Goal: Book appointment/travel/reservation

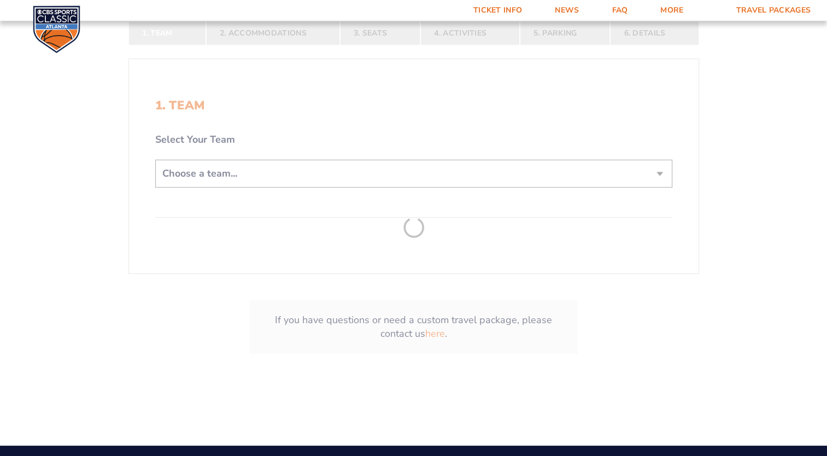
scroll to position [254, 0]
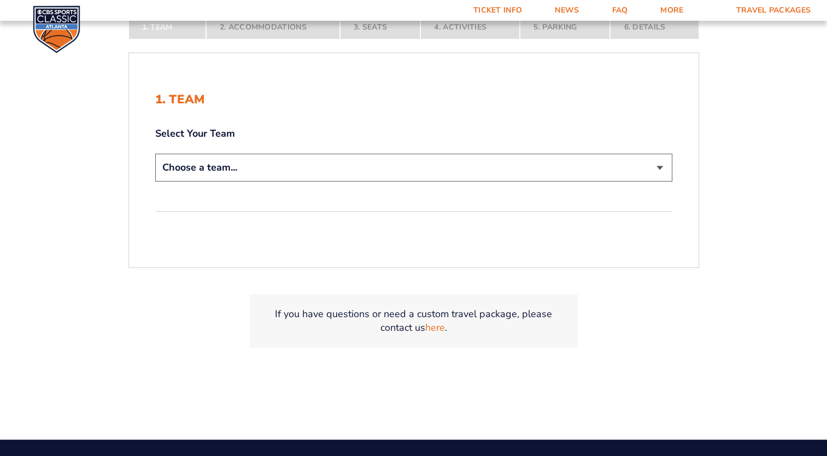
click at [659, 171] on select "Choose a team... [US_STATE] Wildcats [US_STATE] State Buckeyes [US_STATE] Tar H…" at bounding box center [413, 168] width 517 height 28
select select "12956"
click at [155, 154] on select "Choose a team... [US_STATE] Wildcats [US_STATE] State Buckeyes [US_STATE] Tar H…" at bounding box center [413, 168] width 517 height 28
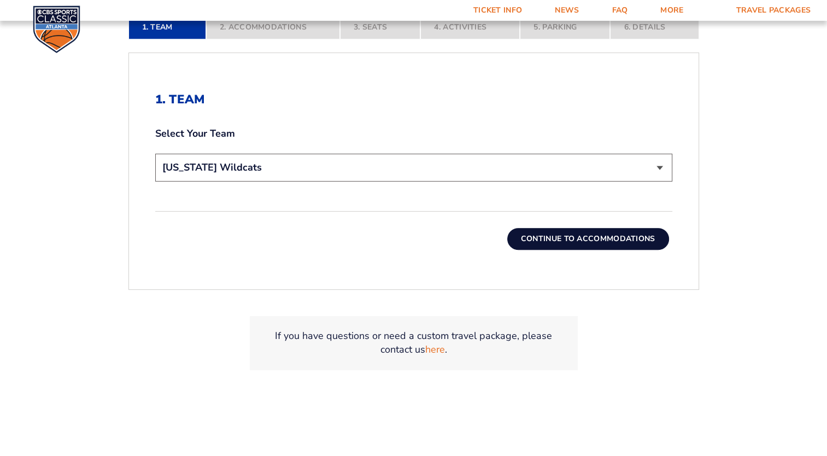
click at [585, 240] on button "Continue To Accommodations" at bounding box center [588, 239] width 162 height 22
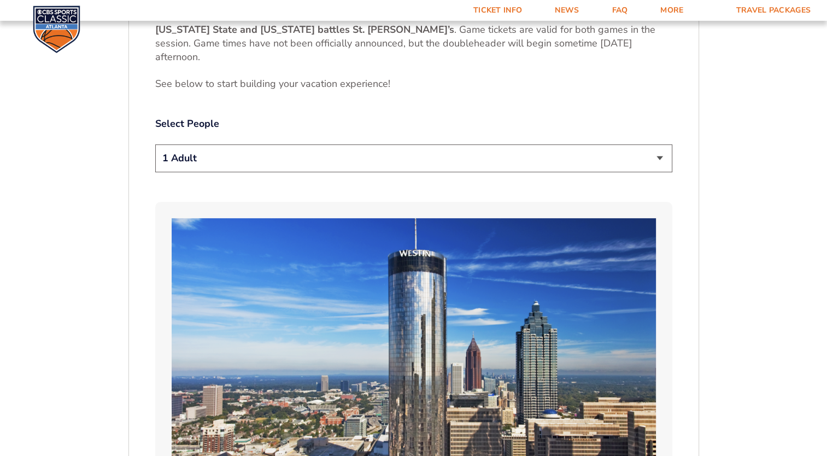
scroll to position [577, 0]
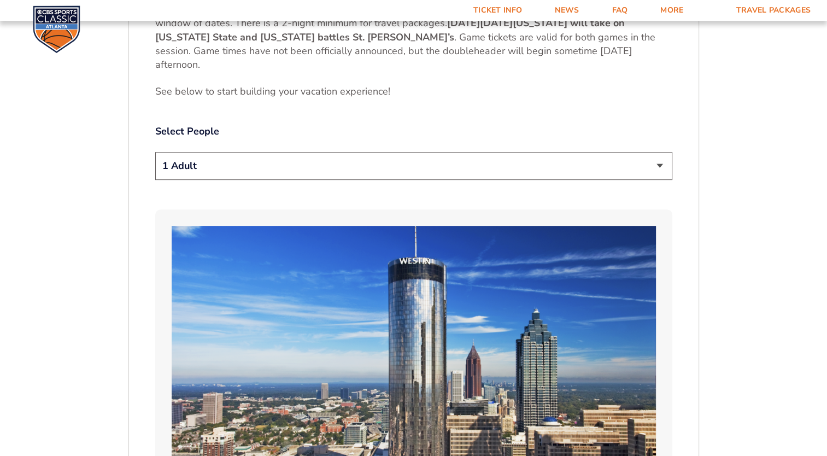
click at [662, 162] on select "1 Adult 2 Adults 3 Adults 4 Adults 2 Adults + 1 Child 2 Adults + 2 Children 2 A…" at bounding box center [413, 166] width 517 height 28
select select "2 Adults"
click at [155, 152] on select "1 Adult 2 Adults 3 Adults 4 Adults 2 Adults + 1 Child 2 Adults + 2 Children 2 A…" at bounding box center [413, 166] width 517 height 28
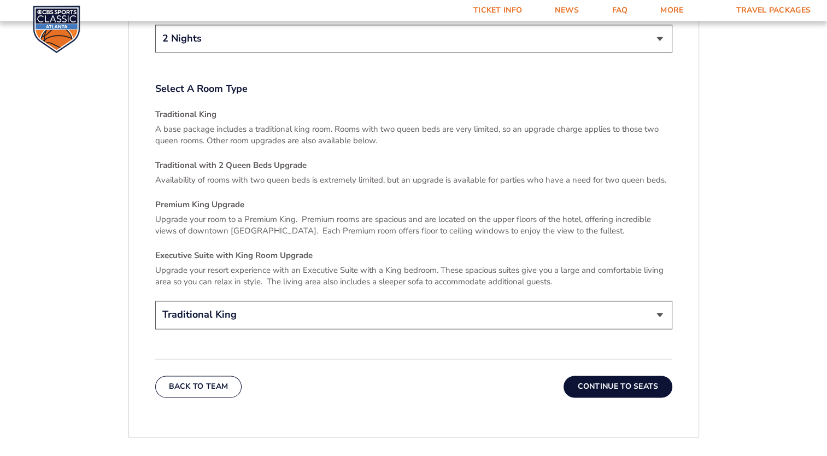
scroll to position [1574, 0]
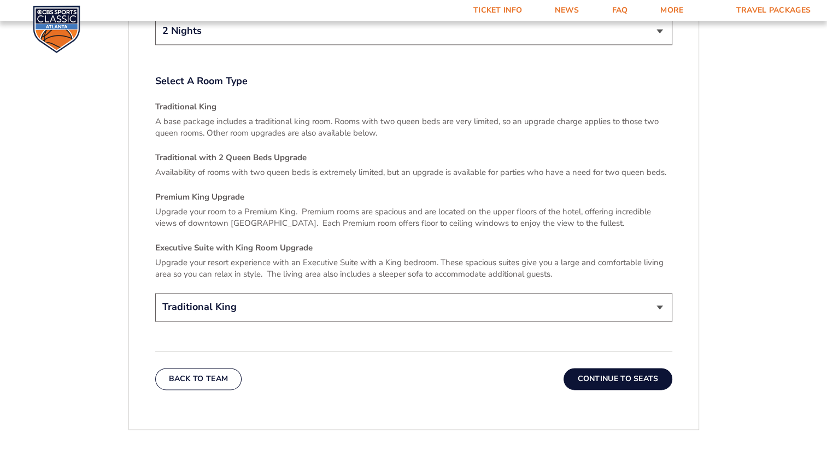
click at [608, 368] on button "Continue To Seats" at bounding box center [617, 379] width 108 height 22
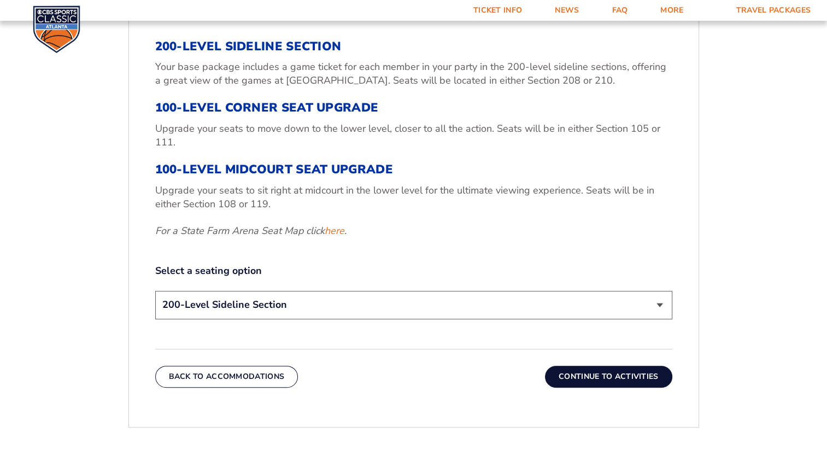
scroll to position [422, 0]
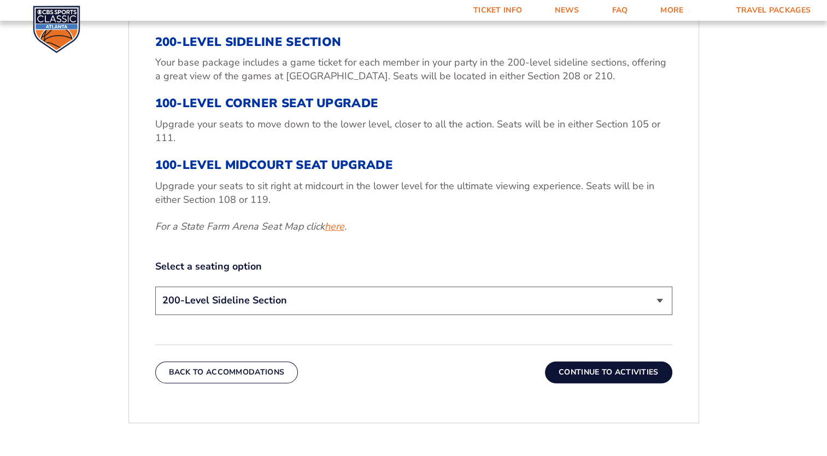
click at [334, 228] on link "here" at bounding box center [335, 227] width 20 height 14
click at [660, 303] on select "200-Level Sideline Section 100-Level Corner Seat Upgrade (+$120 per person) 100…" at bounding box center [413, 300] width 517 height 28
select select "100-Level Corner Seat Upgrade"
click at [155, 286] on select "200-Level Sideline Section 100-Level Corner Seat Upgrade (+$120 per person) 100…" at bounding box center [413, 300] width 517 height 28
click at [627, 377] on button "Continue To Activities" at bounding box center [608, 372] width 127 height 22
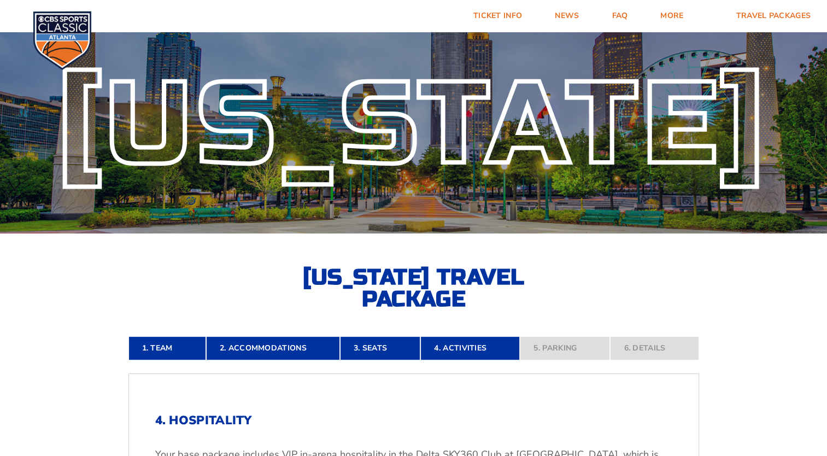
scroll to position [8, 0]
